Goal: Information Seeking & Learning: Learn about a topic

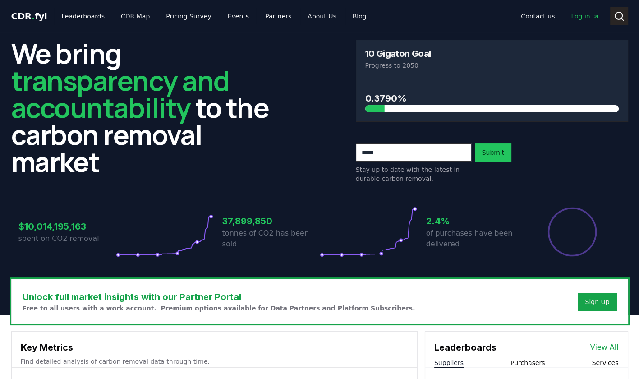
click at [619, 14] on icon at bounding box center [619, 16] width 11 height 11
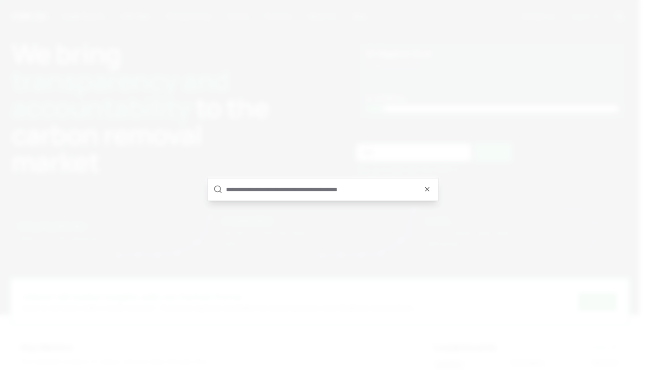
click at [271, 193] on input "text" at bounding box center [329, 190] width 207 height 22
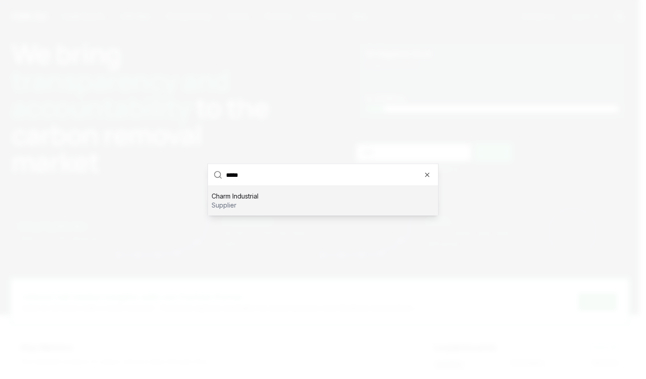
type input "*****"
click at [271, 193] on div "Charm Industrial supplier" at bounding box center [323, 200] width 230 height 29
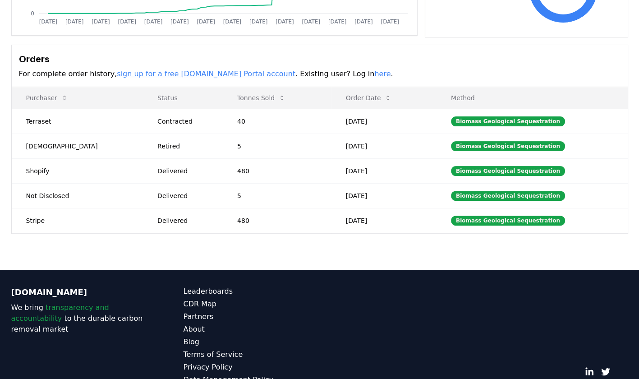
scroll to position [226, 0]
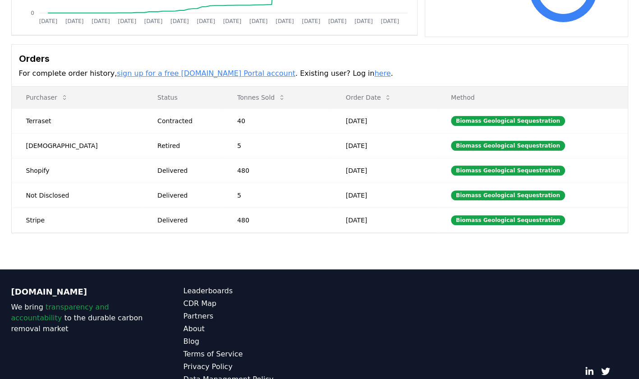
click at [3, 253] on div "Supplier Metrics Total Sales Tonnes Sold Tonnes Delivered [DATE] [DATE] [DATE] …" at bounding box center [319, 56] width 639 height 426
